Goal: Navigation & Orientation: Go to known website

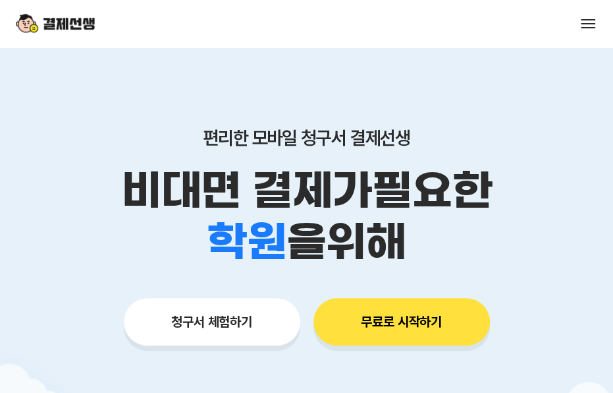
click at [579, 26] on button at bounding box center [588, 23] width 18 height 18
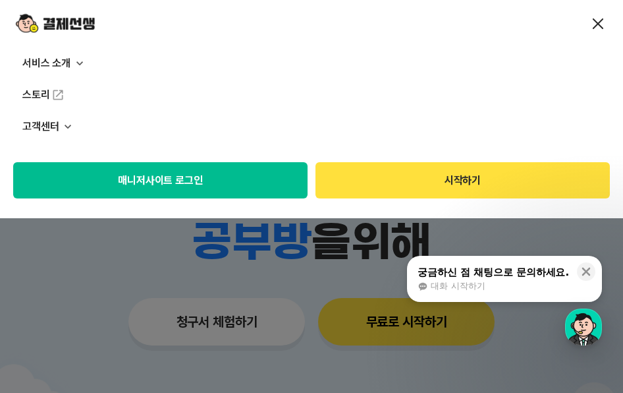
click at [260, 185] on button "매니저사이트 로그인" at bounding box center [160, 180] width 294 height 36
click at [208, 179] on button "매니저사이트 로그인" at bounding box center [160, 180] width 294 height 36
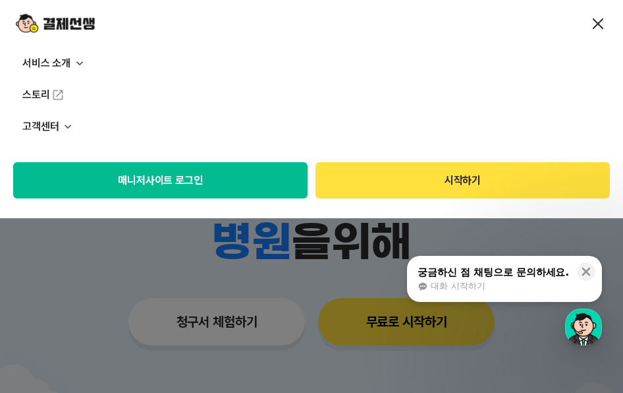
click at [275, 184] on button "매니저사이트 로그인" at bounding box center [160, 180] width 294 height 36
